Goal: Transaction & Acquisition: Download file/media

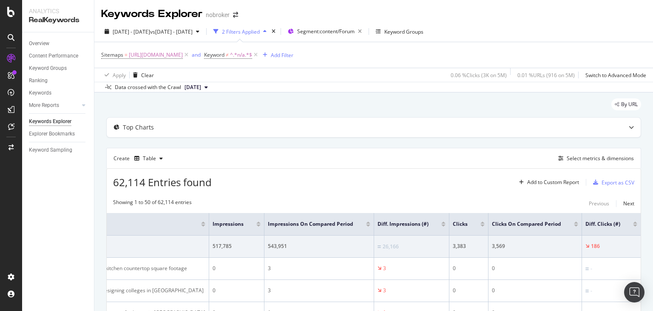
click at [379, 101] on div "By URL" at bounding box center [373, 107] width 535 height 19
click at [606, 182] on div "Export as CSV" at bounding box center [618, 182] width 33 height 7
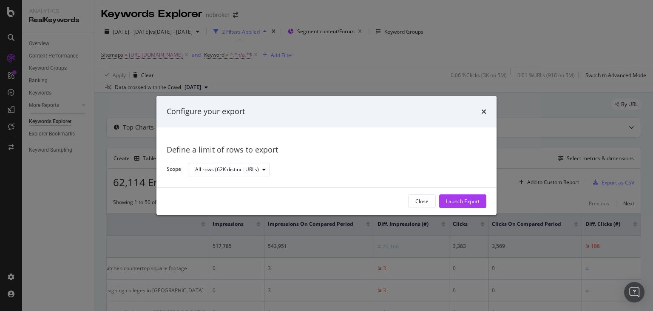
click at [487, 111] on div "Configure your export" at bounding box center [327, 111] width 340 height 31
click at [418, 199] on div "Close" at bounding box center [422, 200] width 13 height 7
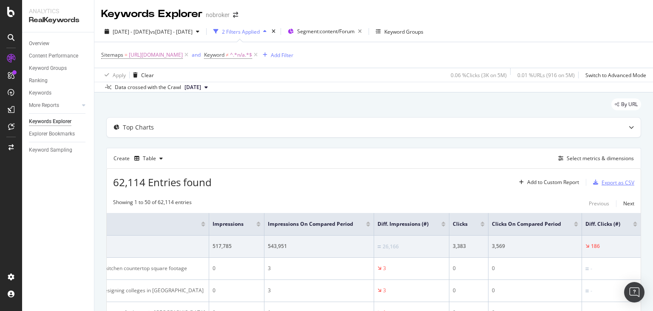
click at [610, 179] on div "Export as CSV" at bounding box center [618, 182] width 33 height 7
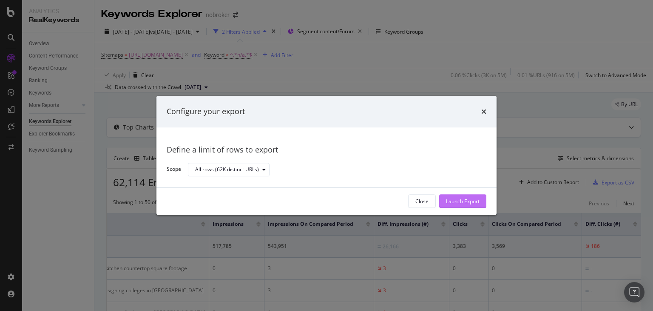
click at [459, 199] on div "Launch Export" at bounding box center [463, 200] width 34 height 7
